Goal: Information Seeking & Learning: Learn about a topic

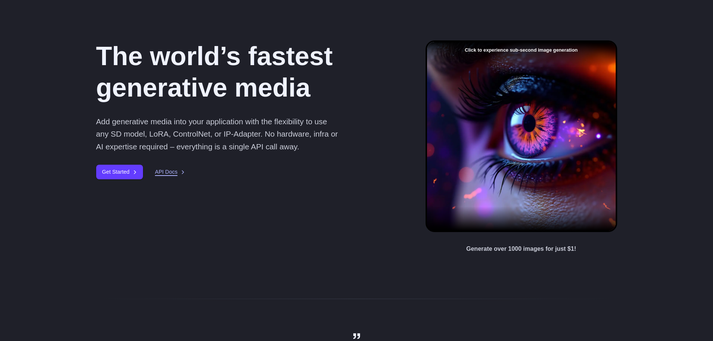
click at [170, 176] on link "API Docs" at bounding box center [170, 172] width 30 height 9
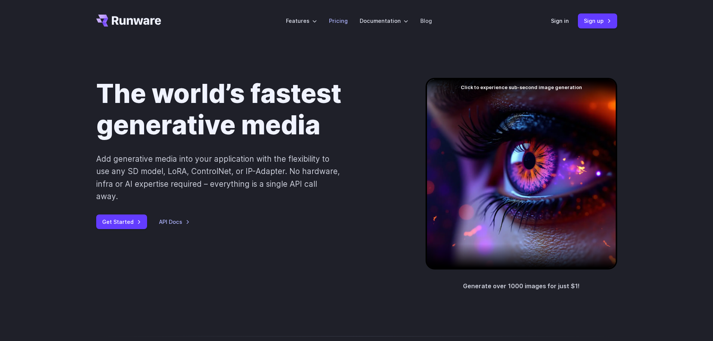
click at [340, 18] on link "Pricing" at bounding box center [338, 20] width 19 height 9
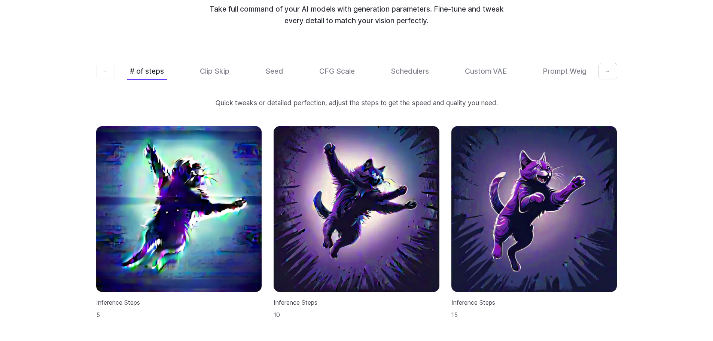
scroll to position [2246, 0]
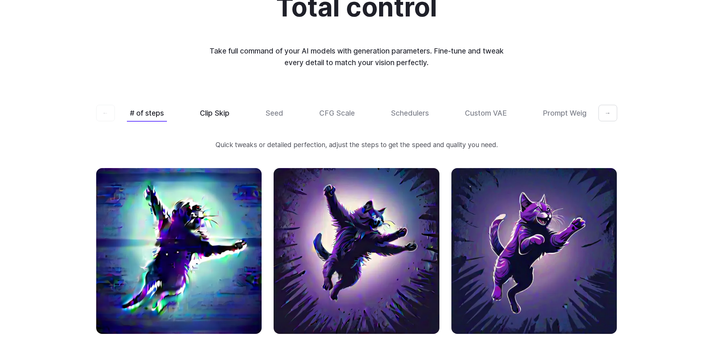
click at [210, 104] on button "Clip Skip" at bounding box center [215, 113] width 36 height 18
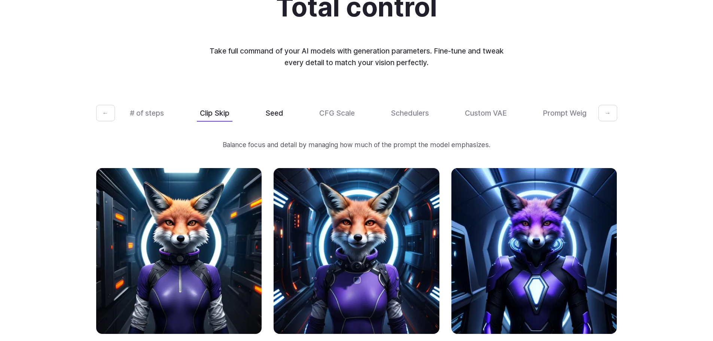
click at [279, 104] on button "Seed" at bounding box center [274, 113] width 24 height 18
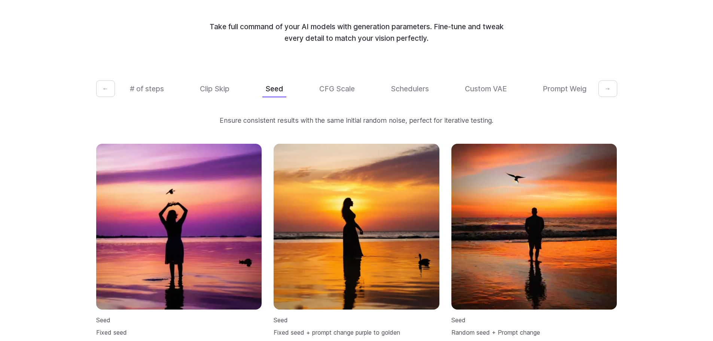
scroll to position [2283, 0]
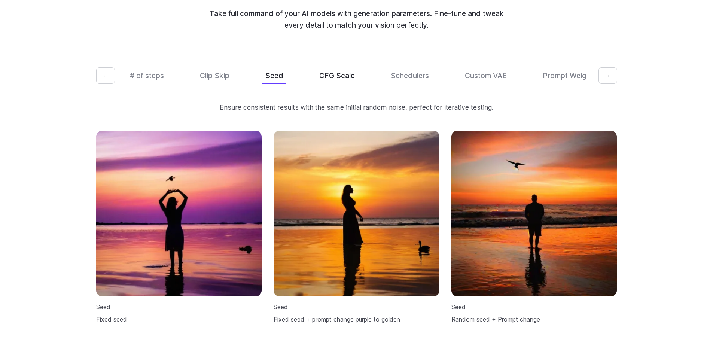
click at [330, 67] on button "CFG Scale" at bounding box center [337, 76] width 42 height 18
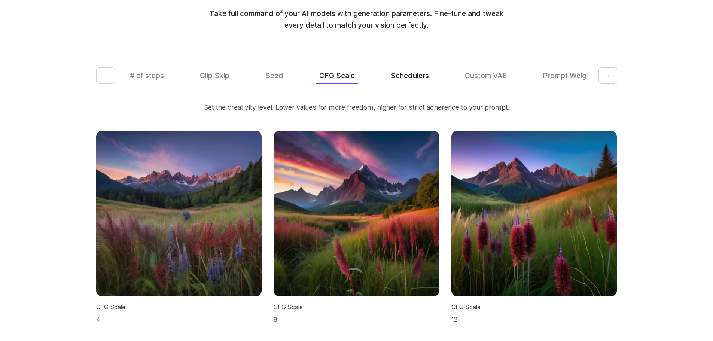
click at [396, 71] on button "Schedulers" at bounding box center [410, 76] width 44 height 18
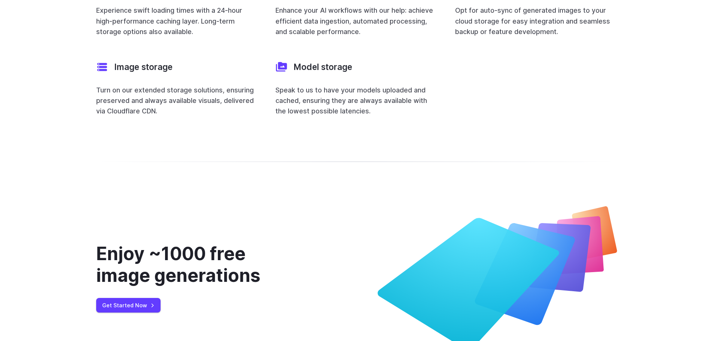
scroll to position [3060, 0]
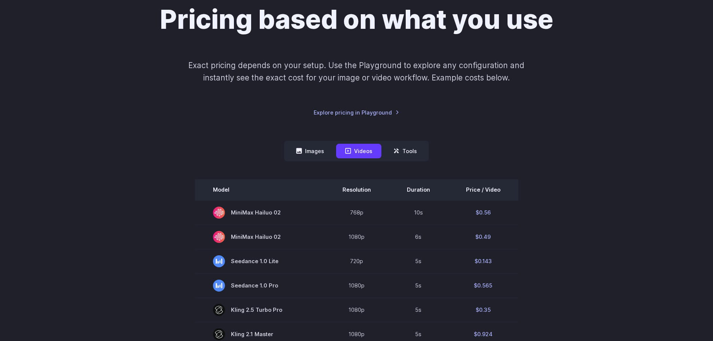
scroll to position [75, 0]
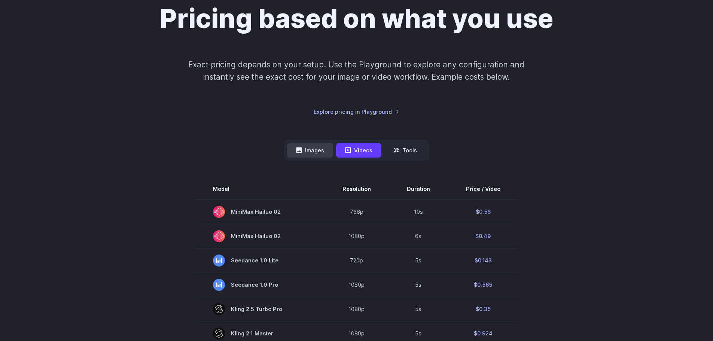
click at [313, 150] on button "Images" at bounding box center [310, 150] width 46 height 15
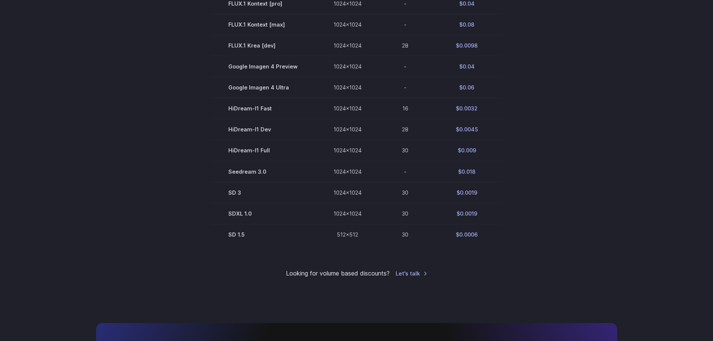
scroll to position [262, 0]
